Goal: Transaction & Acquisition: Purchase product/service

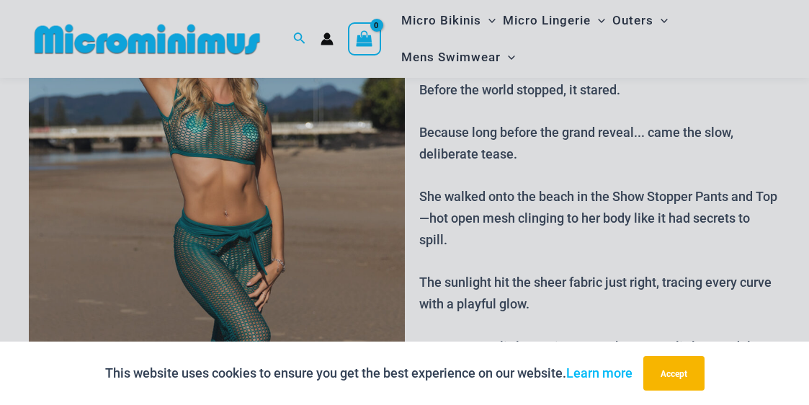
scroll to position [146, 0]
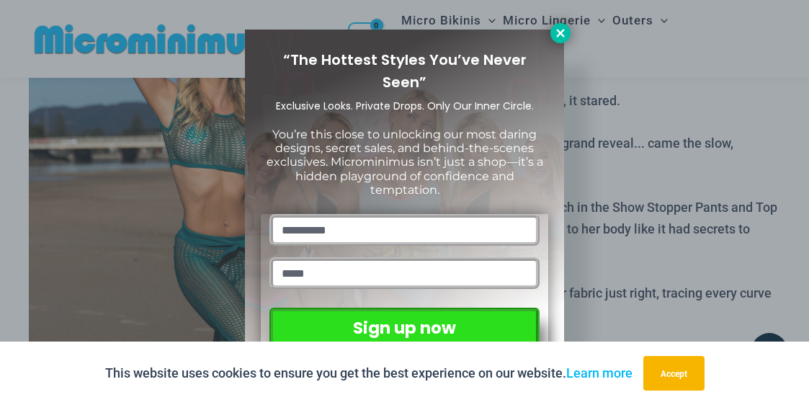
click at [555, 30] on icon at bounding box center [560, 33] width 13 height 13
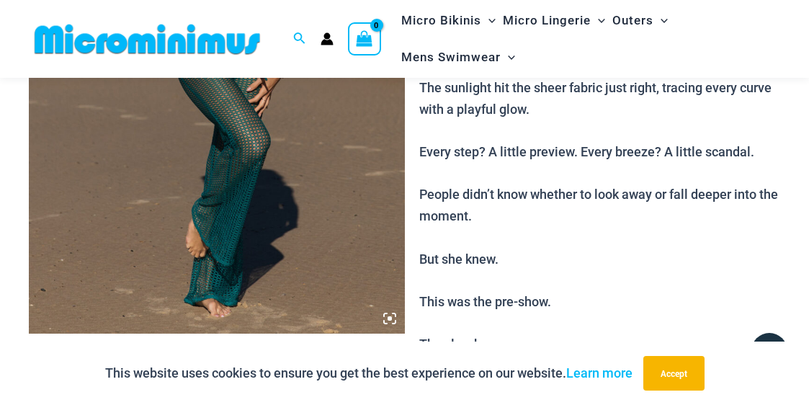
scroll to position [351, 0]
click at [246, 161] on img at bounding box center [217, 50] width 376 height 563
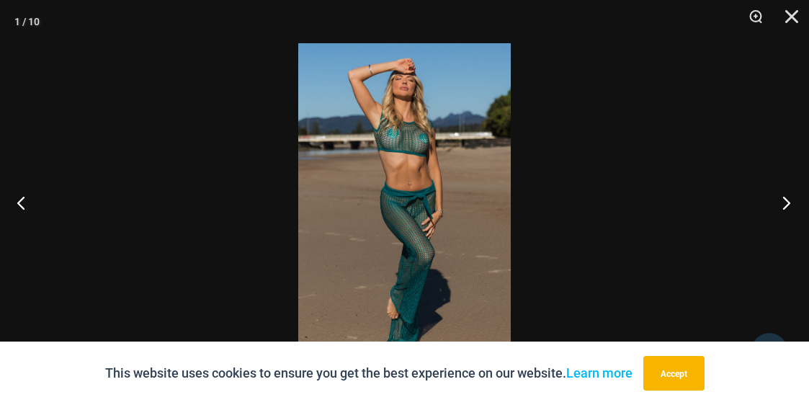
click at [789, 200] on button "Next" at bounding box center [782, 202] width 54 height 72
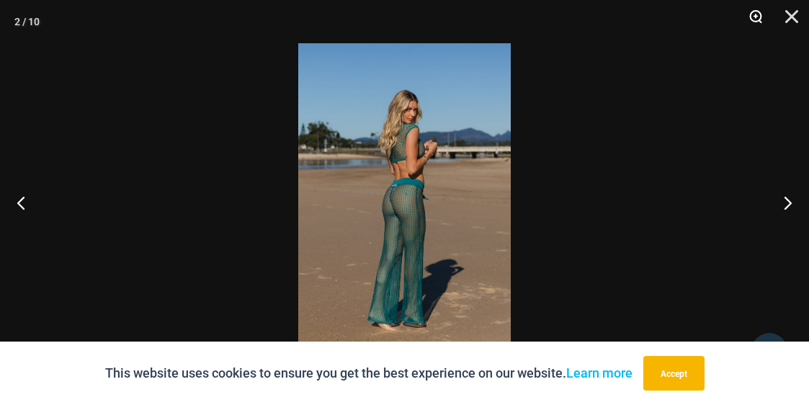
click at [758, 14] on button "Zoom" at bounding box center [751, 21] width 36 height 43
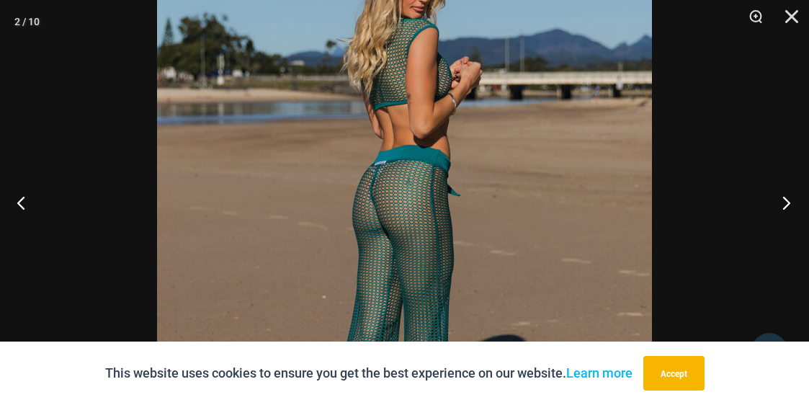
click at [787, 203] on button "Next" at bounding box center [782, 202] width 54 height 72
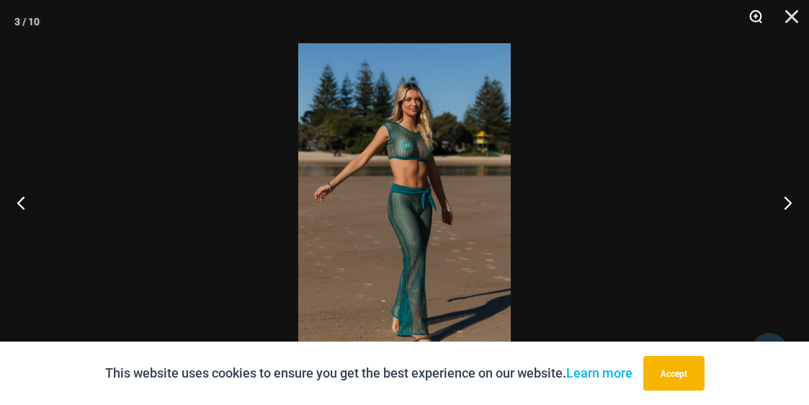
click at [760, 12] on button "Zoom" at bounding box center [751, 21] width 36 height 43
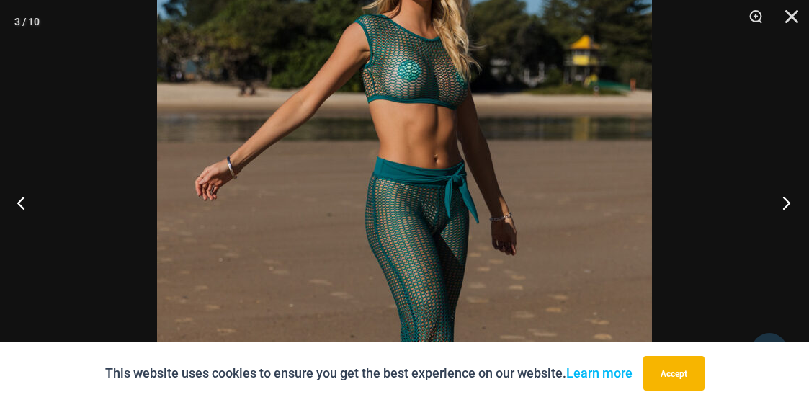
click at [782, 203] on button "Next" at bounding box center [782, 202] width 54 height 72
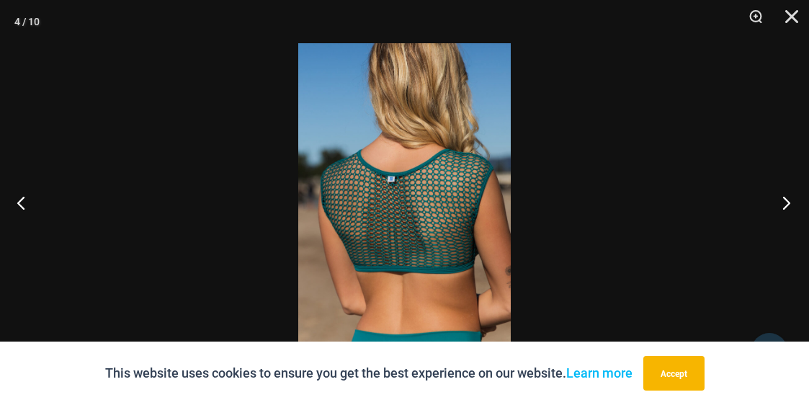
click at [783, 201] on button "Next" at bounding box center [782, 202] width 54 height 72
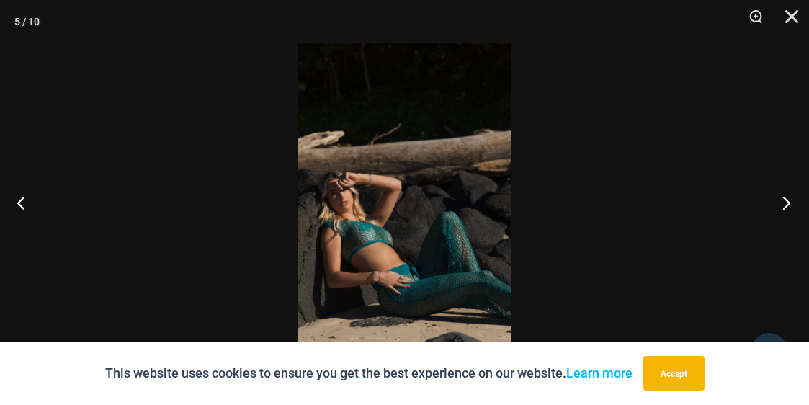
click at [786, 202] on button "Next" at bounding box center [782, 202] width 54 height 72
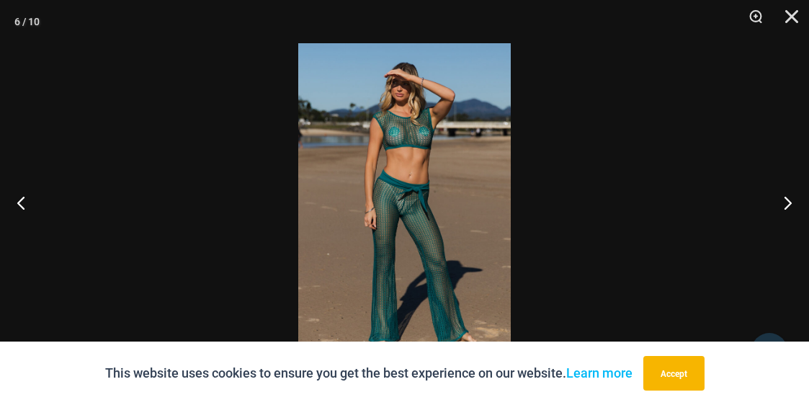
click at [406, 211] on img at bounding box center [404, 202] width 213 height 318
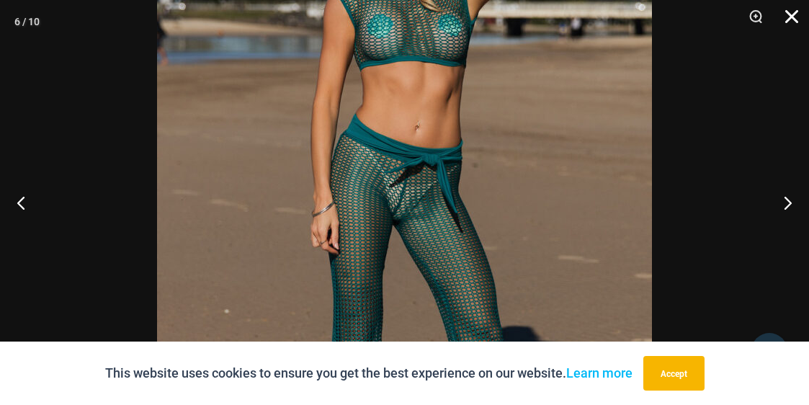
click at [794, 12] on button "Close" at bounding box center [787, 21] width 36 height 43
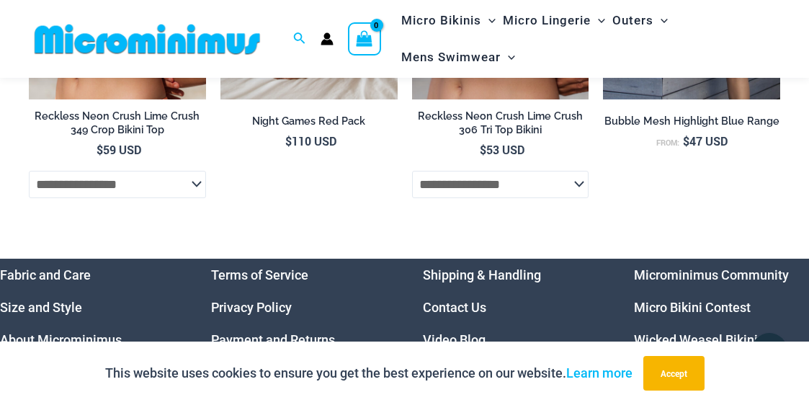
scroll to position [4425, 0]
